Goal: Information Seeking & Learning: Learn about a topic

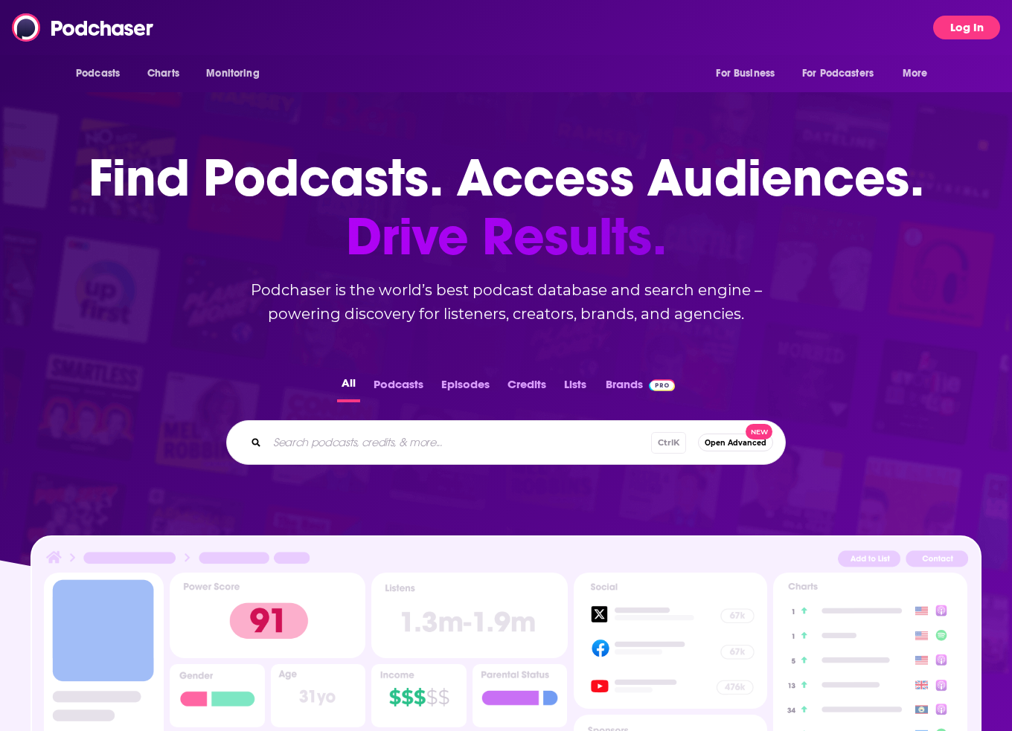
click at [967, 24] on button "Log In" at bounding box center [966, 28] width 67 height 24
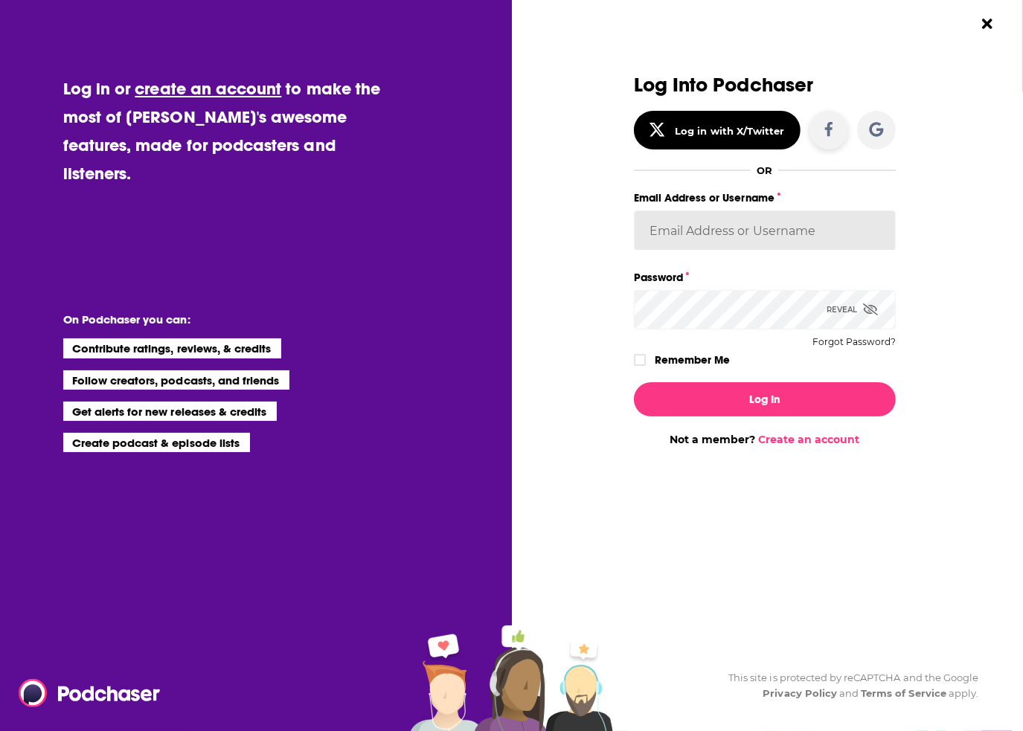
type input "xan.[PERSON_NAME]"
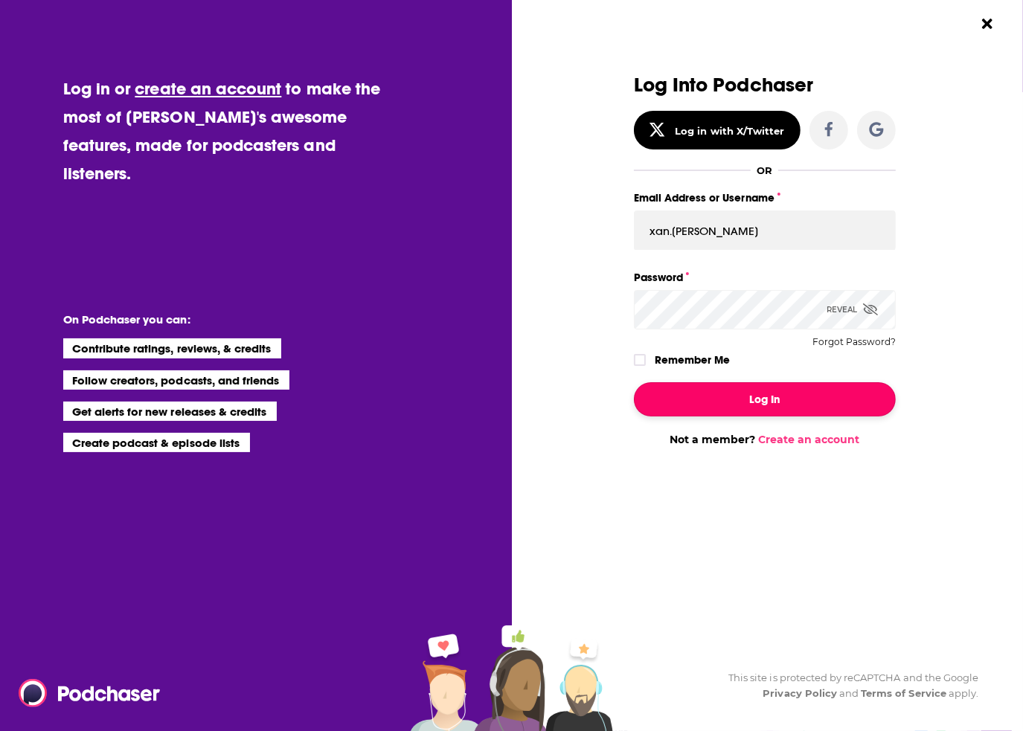
click at [777, 405] on button "Log In" at bounding box center [765, 399] width 262 height 34
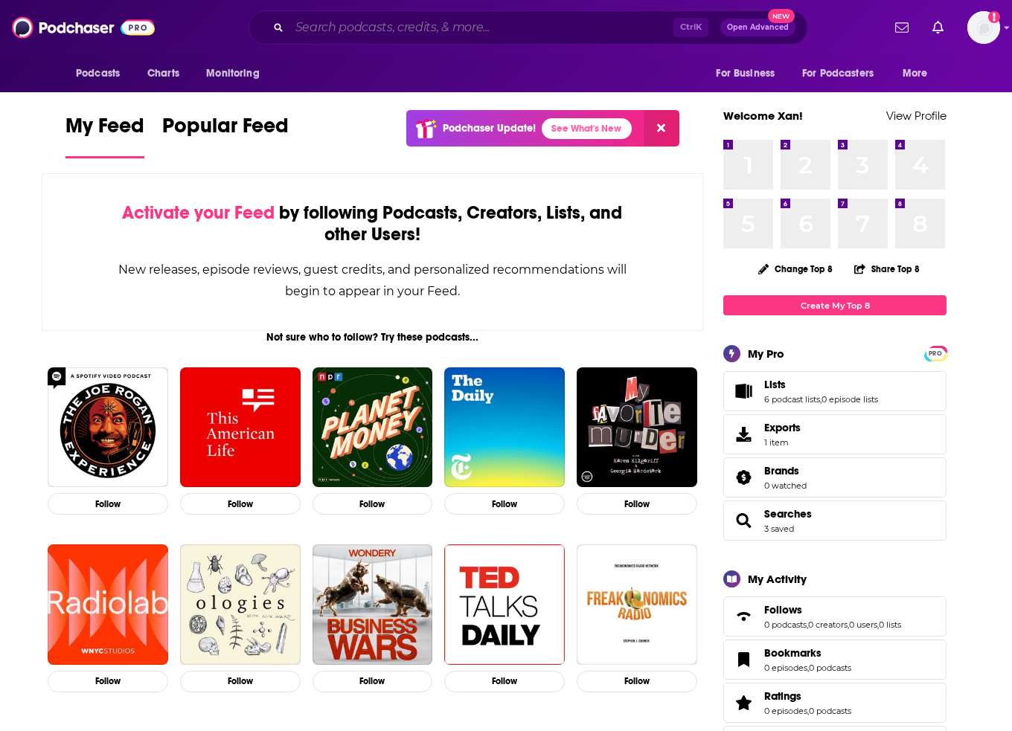
click at [461, 22] on input "Search podcasts, credits, & more..." at bounding box center [481, 28] width 384 height 24
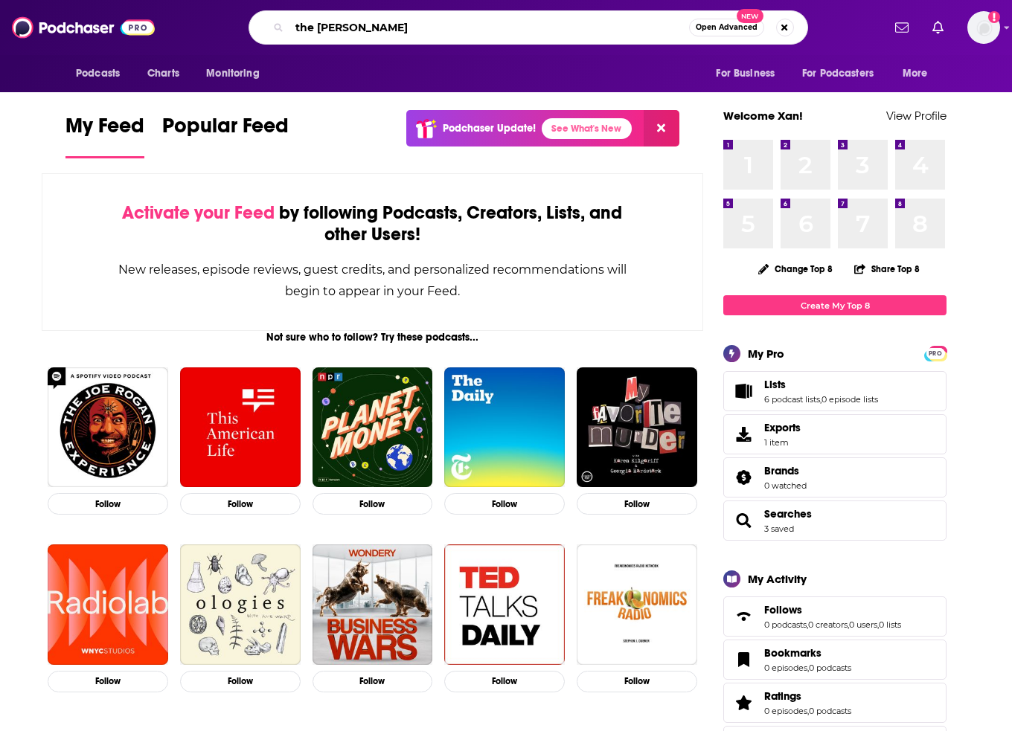
type input "the [PERSON_NAME]"
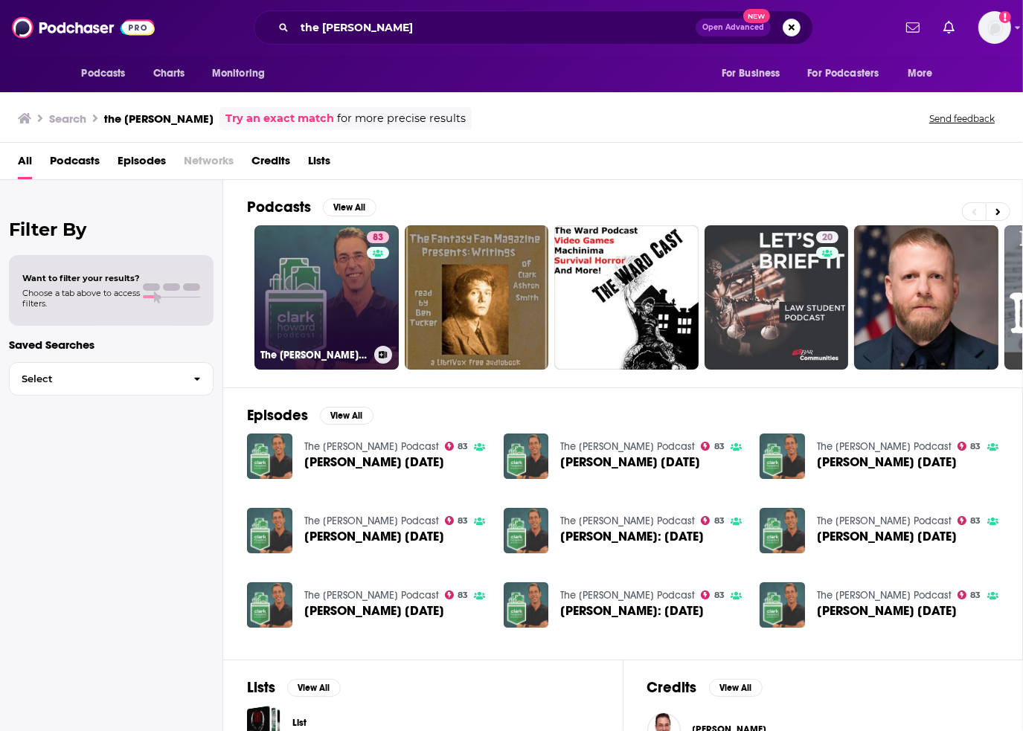
click at [339, 298] on link "83 The [PERSON_NAME] Podcast" at bounding box center [326, 297] width 144 height 144
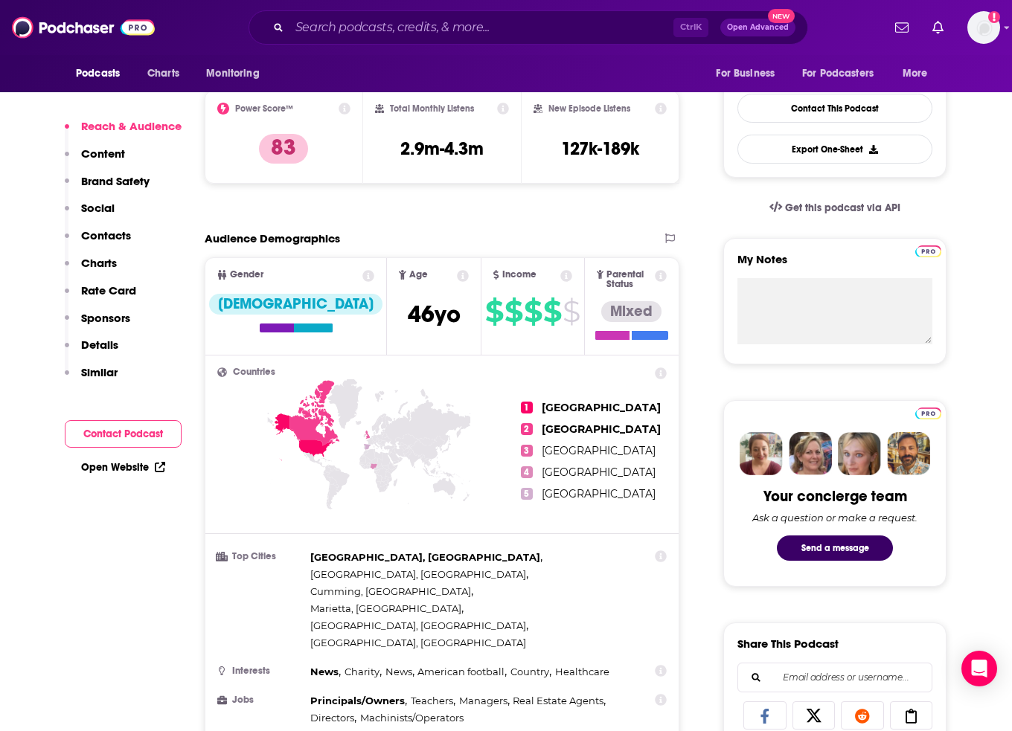
scroll to position [818, 0]
